Goal: Transaction & Acquisition: Download file/media

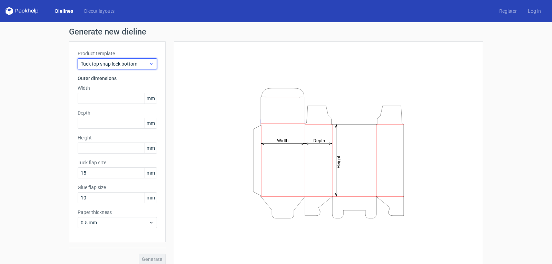
click at [129, 64] on span "Tuck top snap lock bottom" at bounding box center [115, 63] width 68 height 7
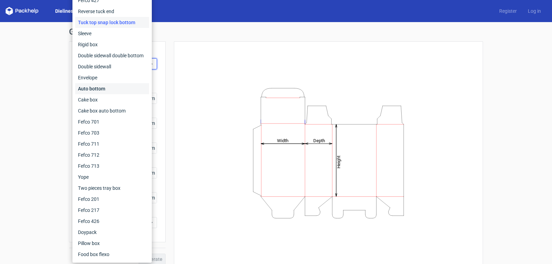
click at [110, 86] on div "Auto bottom" at bounding box center [112, 88] width 74 height 11
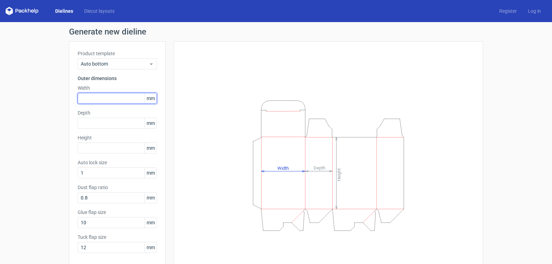
click at [126, 99] on input "text" at bounding box center [117, 98] width 79 height 11
type input "105"
type input "100"
type input "115"
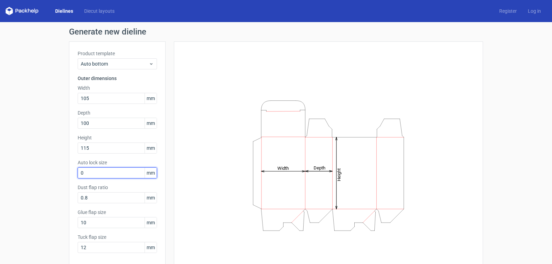
drag, startPoint x: 82, startPoint y: 174, endPoint x: 62, endPoint y: 176, distance: 19.8
click at [62, 176] on div "Generate new dieline Product template Auto bottom Outer dimensions Width 105 mm…" at bounding box center [276, 158] width 552 height 273
type input "1"
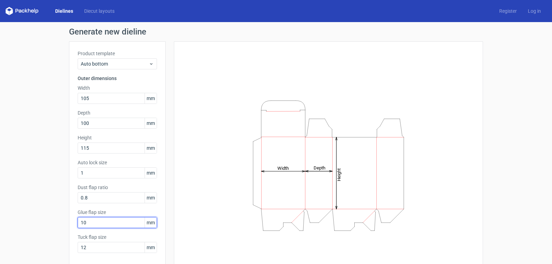
drag, startPoint x: 97, startPoint y: 225, endPoint x: 42, endPoint y: 225, distance: 54.9
click at [42, 225] on div "Generate new dieline Product template Auto bottom Outer dimensions Width 105 mm…" at bounding box center [276, 158] width 552 height 273
type input "12"
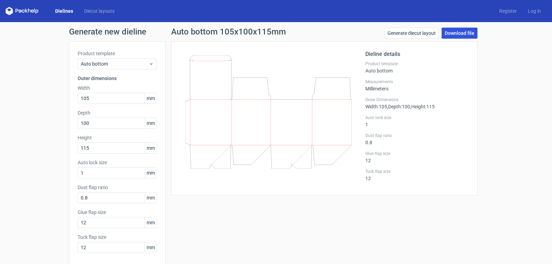
click at [465, 33] on link "Download file" at bounding box center [460, 33] width 36 height 11
